Goal: Check status

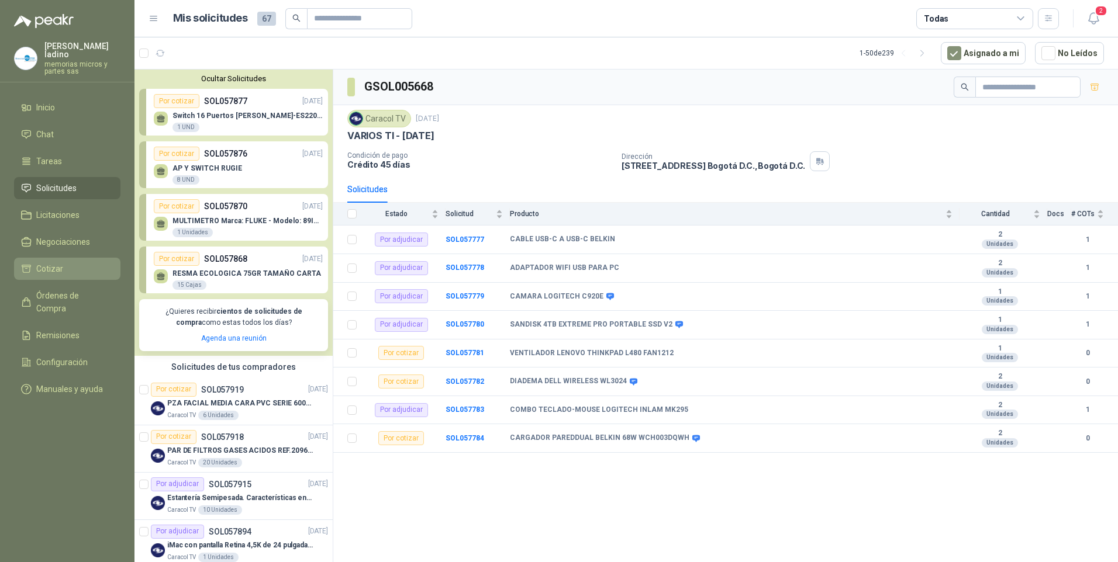
scroll to position [175, 0]
